Goal: Use online tool/utility: Utilize a website feature to perform a specific function

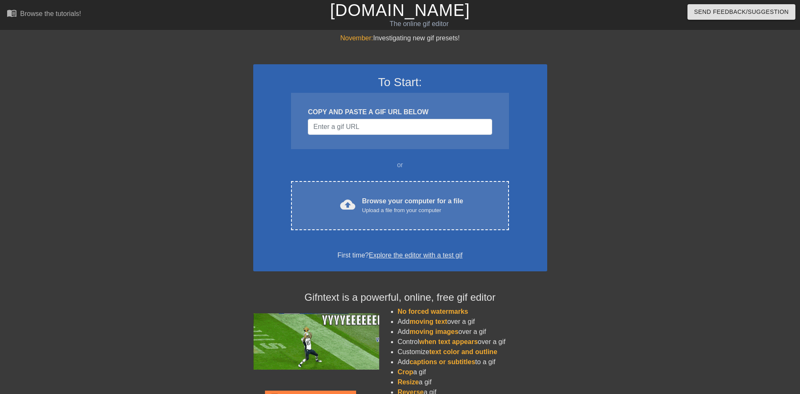
scroll to position [42, 0]
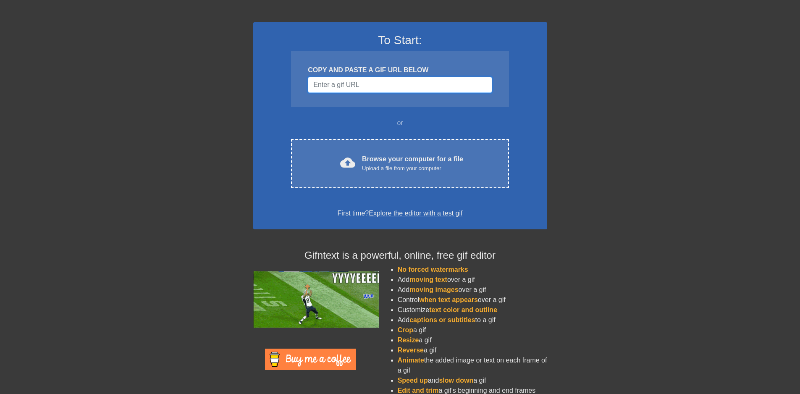
click at [379, 81] on input "Username" at bounding box center [400, 85] width 184 height 16
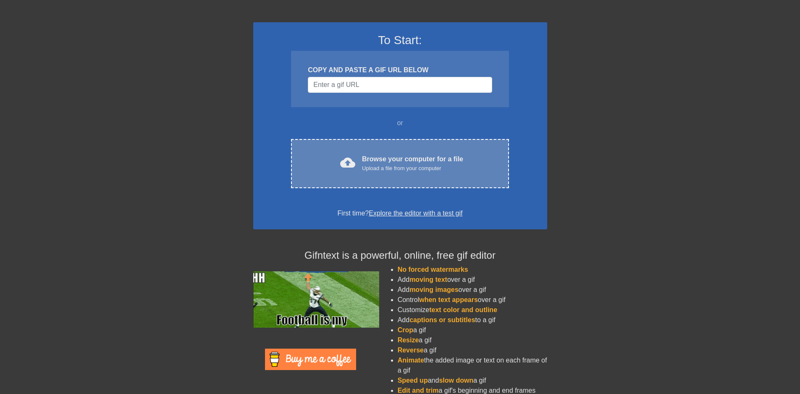
click at [406, 161] on div "Browse your computer for a file Upload a file from your computer" at bounding box center [412, 163] width 101 height 18
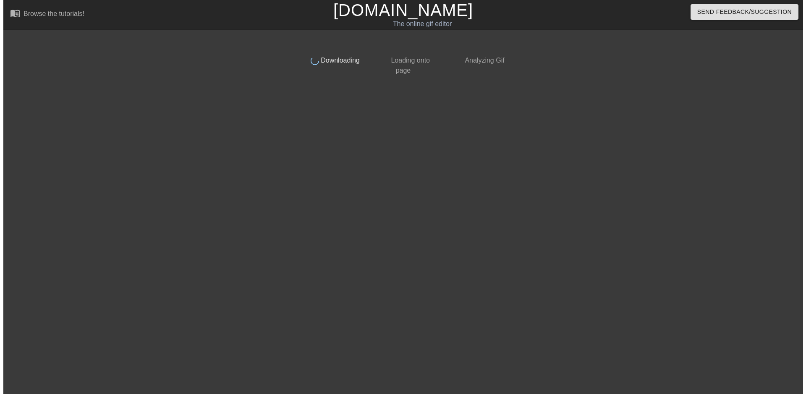
scroll to position [0, 0]
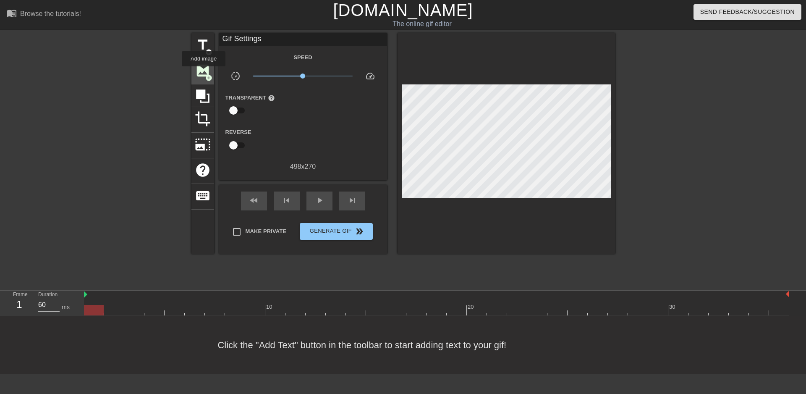
click at [204, 72] on span "image" at bounding box center [203, 71] width 16 height 16
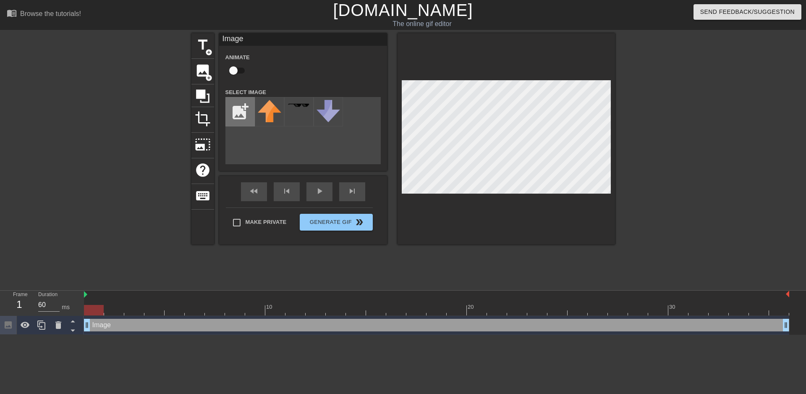
click at [233, 110] on input "file" at bounding box center [240, 111] width 29 height 29
type input "C:\fakepath\1000011480-removebg-preview.png"
click at [275, 114] on img at bounding box center [270, 117] width 24 height 35
click at [315, 192] on div "play_arrow" at bounding box center [320, 191] width 26 height 19
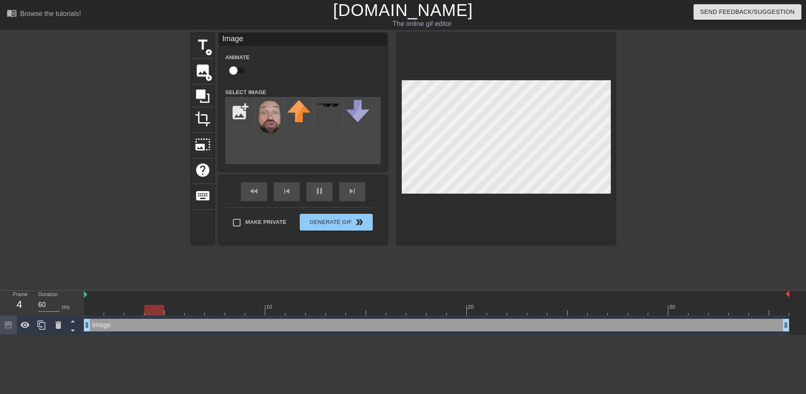
click at [240, 70] on input "checkbox" at bounding box center [234, 71] width 48 height 16
click at [240, 73] on input "checkbox" at bounding box center [242, 71] width 48 height 16
drag, startPoint x: 239, startPoint y: 68, endPoint x: 271, endPoint y: 76, distance: 33.9
click at [240, 69] on input "checkbox" at bounding box center [234, 71] width 48 height 16
click at [328, 149] on div "add_photo_alternate" at bounding box center [302, 130] width 155 height 67
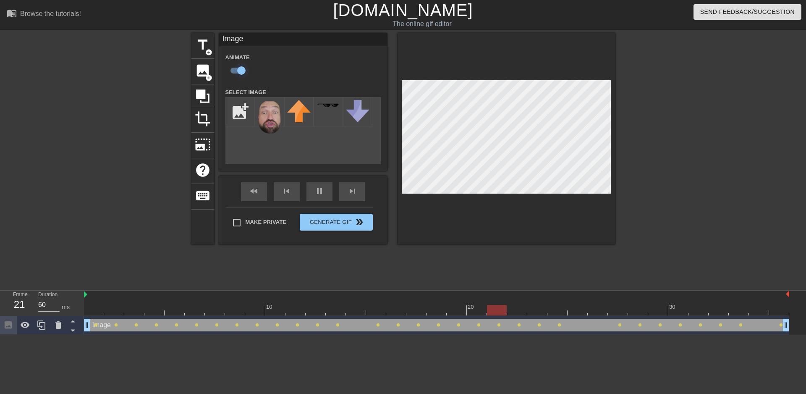
click at [239, 72] on input "checkbox" at bounding box center [242, 71] width 48 height 16
click at [241, 68] on input "checkbox" at bounding box center [234, 71] width 48 height 16
click at [241, 75] on input "checkbox" at bounding box center [242, 71] width 48 height 16
click at [238, 68] on input "checkbox" at bounding box center [234, 71] width 48 height 16
checkbox input "true"
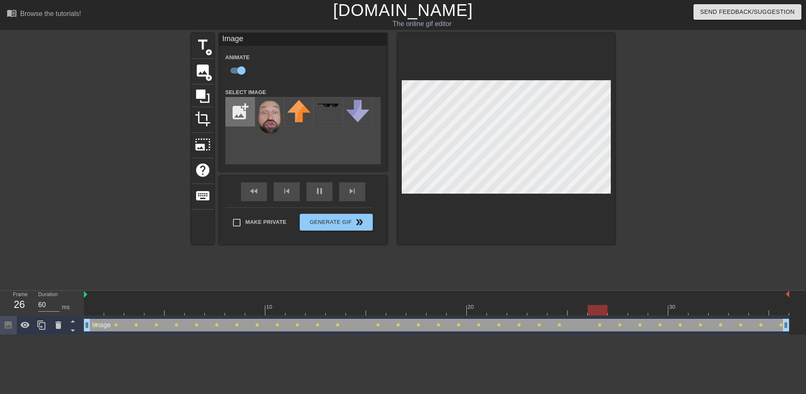
click at [248, 120] on input "file" at bounding box center [240, 111] width 29 height 29
click at [306, 114] on img at bounding box center [299, 111] width 24 height 22
drag, startPoint x: 355, startPoint y: 113, endPoint x: 320, endPoint y: 113, distance: 35.3
click at [354, 113] on img at bounding box center [358, 111] width 24 height 22
click at [316, 113] on div at bounding box center [328, 111] width 29 height 29
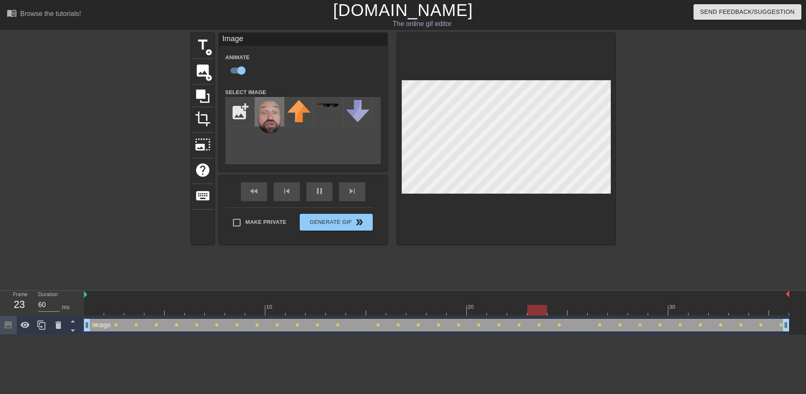
click at [270, 113] on img at bounding box center [270, 117] width 24 height 35
click at [246, 113] on input "file" at bounding box center [240, 111] width 29 height 29
click at [472, 62] on div at bounding box center [507, 138] width 218 height 211
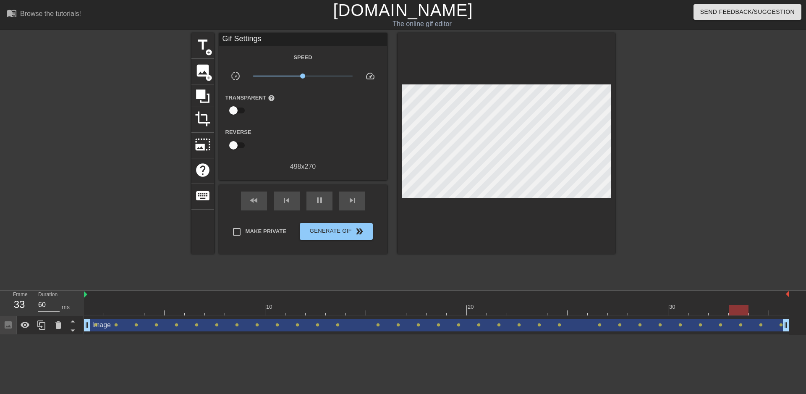
click at [191, 324] on div "Image drag_handle drag_handle" at bounding box center [436, 325] width 705 height 13
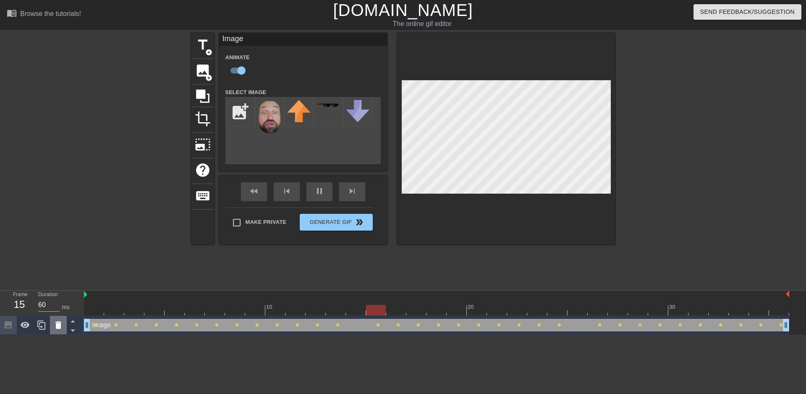
drag, startPoint x: 200, startPoint y: 330, endPoint x: 59, endPoint y: 325, distance: 141.6
click at [59, 325] on icon at bounding box center [58, 325] width 6 height 8
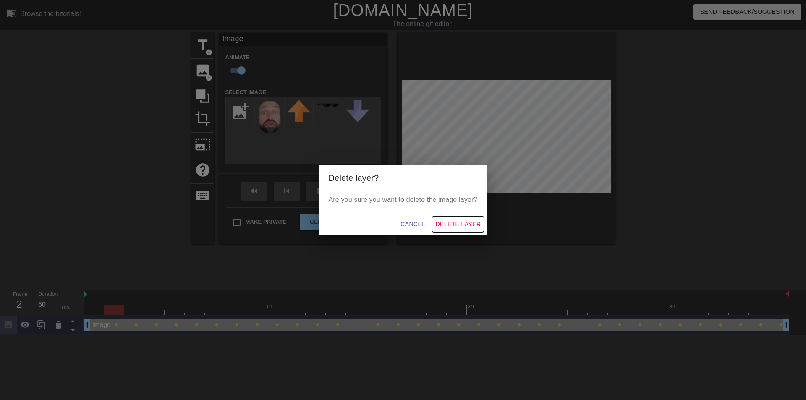
click at [452, 223] on span "Delete Layer" at bounding box center [457, 224] width 45 height 10
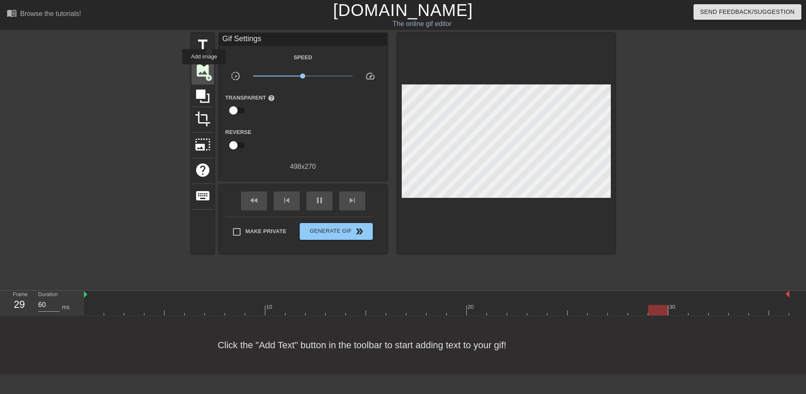
click at [204, 70] on span "image" at bounding box center [203, 71] width 16 height 16
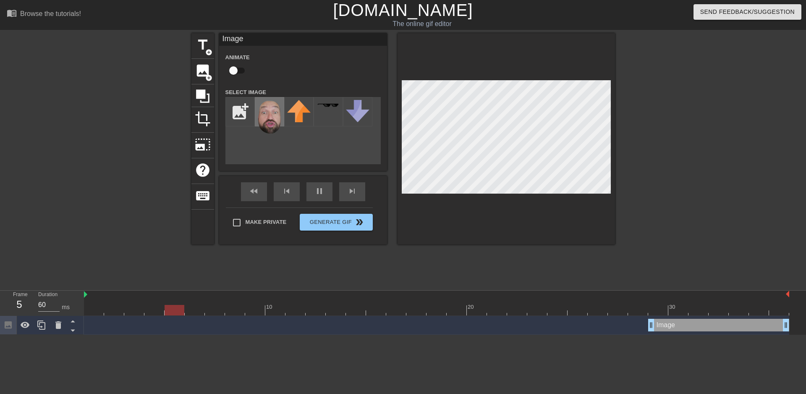
click at [266, 114] on img at bounding box center [270, 117] width 24 height 35
click at [273, 118] on img at bounding box center [270, 117] width 24 height 35
click at [267, 121] on img at bounding box center [270, 117] width 24 height 35
click at [279, 120] on img at bounding box center [270, 117] width 24 height 35
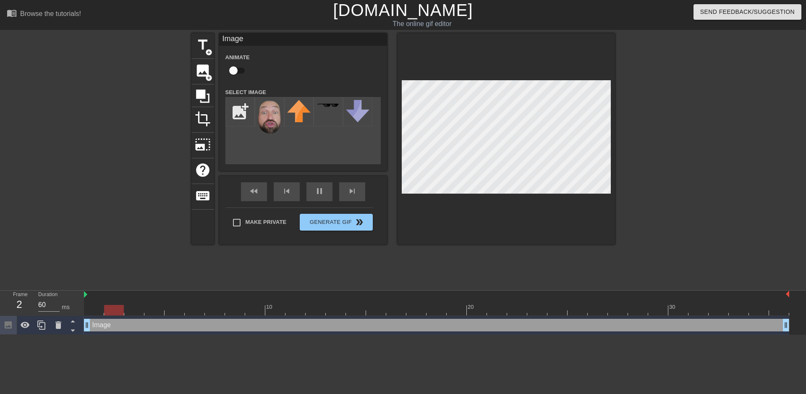
drag, startPoint x: 651, startPoint y: 324, endPoint x: 89, endPoint y: 303, distance: 562.2
click at [78, 304] on div "Frame 2 Duration 60 ms 10 20 30 Image drag_handle drag_handle" at bounding box center [403, 313] width 806 height 44
drag, startPoint x: 239, startPoint y: 70, endPoint x: 258, endPoint y: 71, distance: 18.9
click at [239, 70] on input "checkbox" at bounding box center [234, 71] width 48 height 16
checkbox input "true"
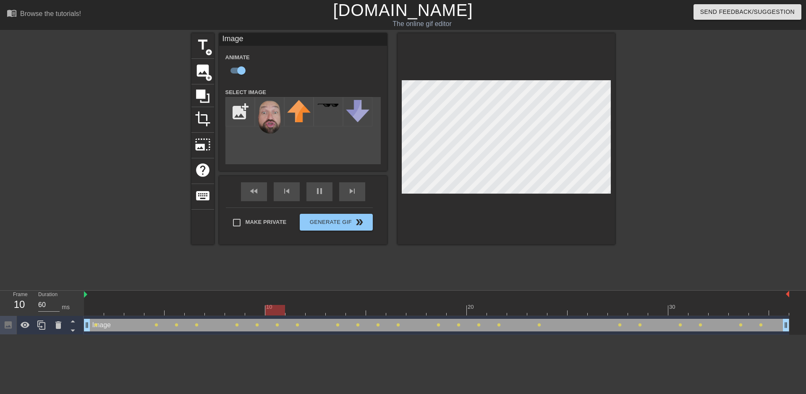
click at [355, 65] on div "Animate" at bounding box center [303, 65] width 168 height 26
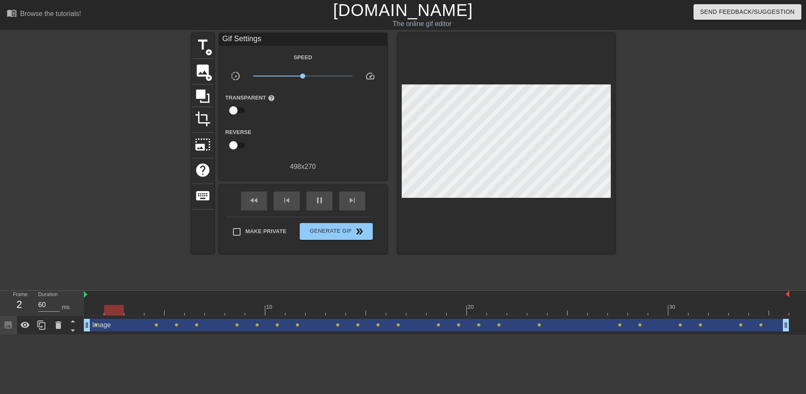
click at [241, 220] on div "Make Private Generate Gif double_arrow" at bounding box center [299, 233] width 147 height 33
click at [240, 231] on input "Make Private" at bounding box center [237, 232] width 18 height 18
checkbox input "true"
click at [333, 235] on span "Generate Gif double_arrow" at bounding box center [336, 231] width 66 height 10
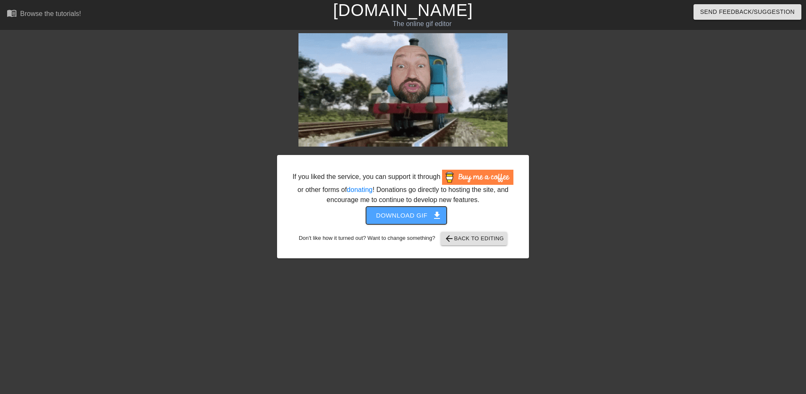
click at [393, 212] on span "Download gif get_app" at bounding box center [406, 215] width 61 height 11
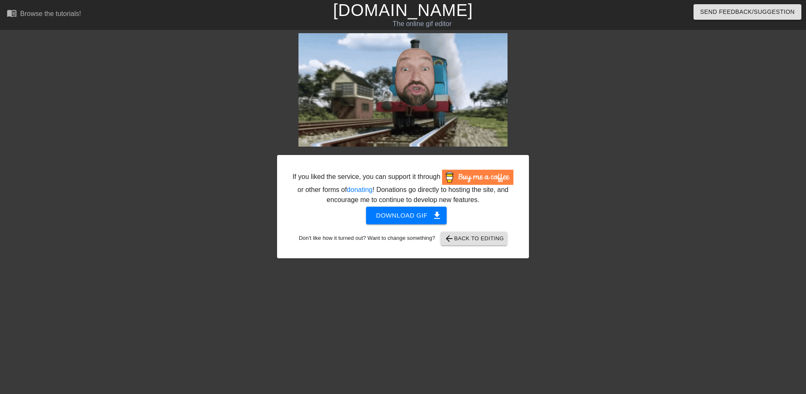
drag, startPoint x: 618, startPoint y: 71, endPoint x: 622, endPoint y: 69, distance: 5.1
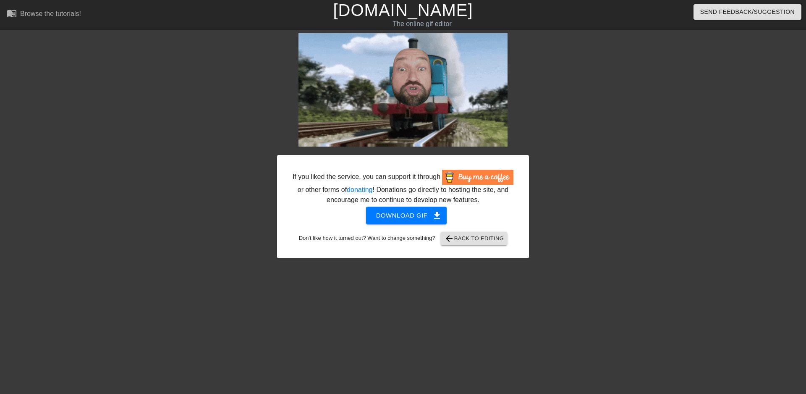
click at [618, 71] on div at bounding box center [602, 159] width 126 height 252
